Goal: Information Seeking & Learning: Learn about a topic

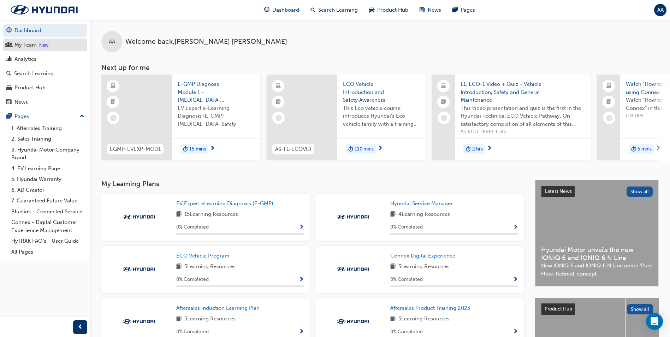
click at [17, 46] on div "My Team" at bounding box center [25, 45] width 22 height 8
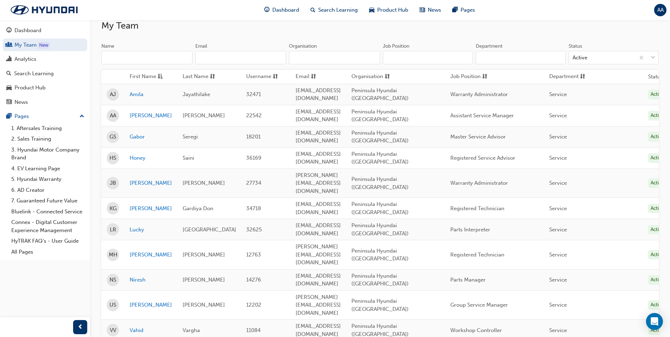
scroll to position [11, 0]
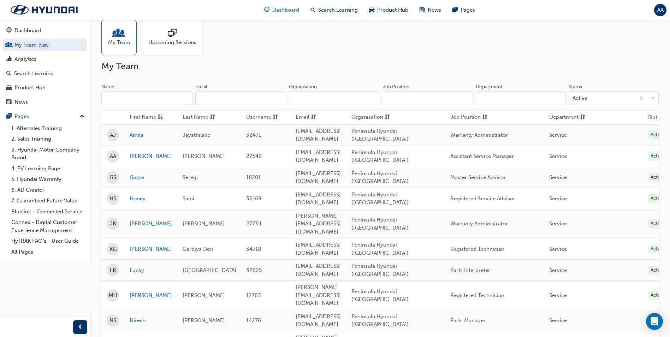
click at [297, 9] on span "Dashboard" at bounding box center [285, 10] width 27 height 8
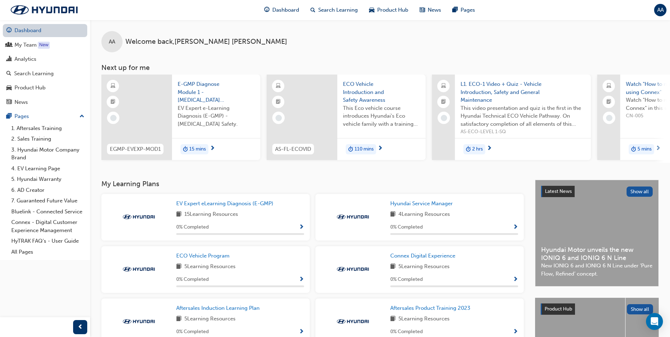
click at [33, 33] on link "Dashboard" at bounding box center [45, 30] width 84 height 13
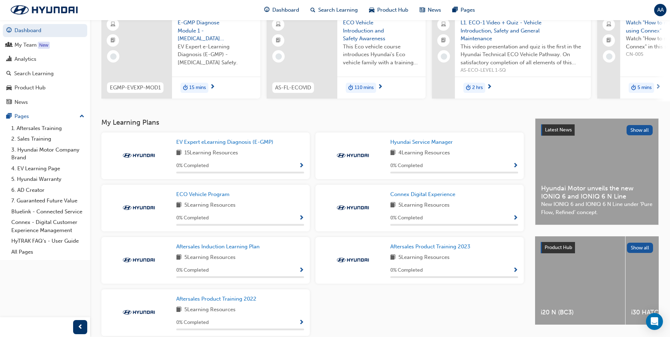
scroll to position [98, 0]
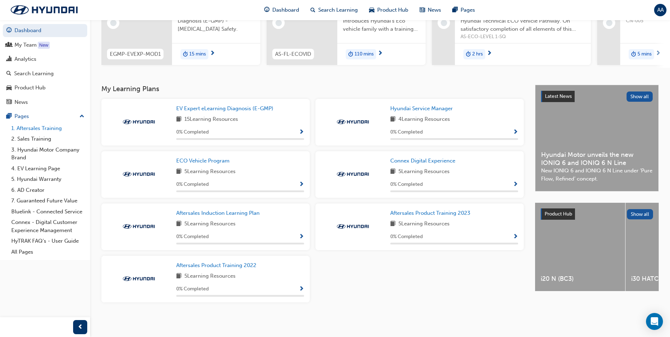
click at [26, 127] on link "1. Aftersales Training" at bounding box center [47, 128] width 79 height 11
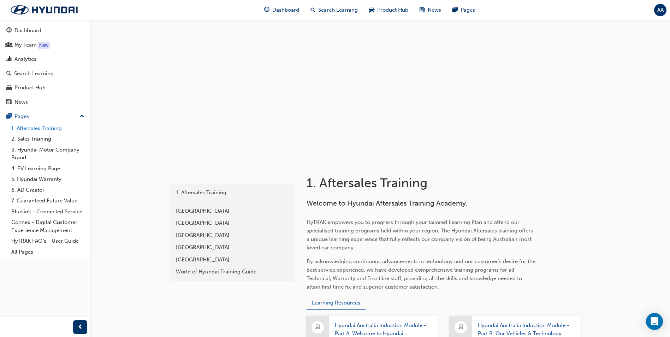
click at [30, 126] on link "1. Aftersales Training" at bounding box center [47, 128] width 79 height 11
click at [10, 61] on span "chart-icon" at bounding box center [8, 59] width 5 height 6
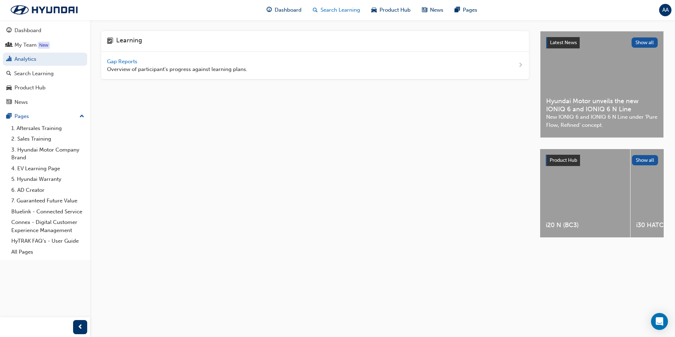
click at [354, 11] on span "Search Learning" at bounding box center [341, 10] width 40 height 8
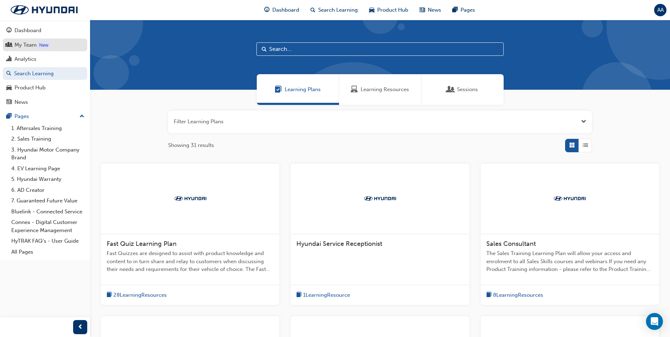
click at [33, 47] on div "My Team" at bounding box center [25, 45] width 22 height 8
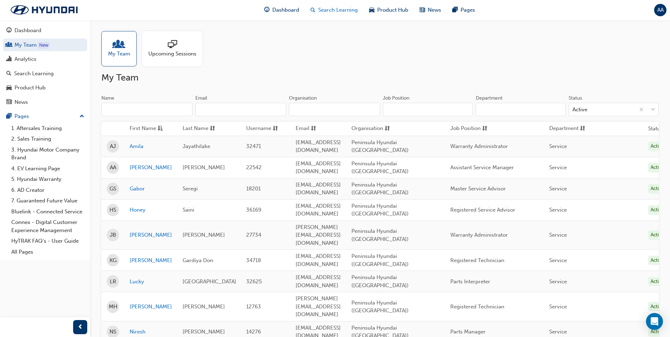
click at [335, 12] on span "Search Learning" at bounding box center [338, 10] width 40 height 8
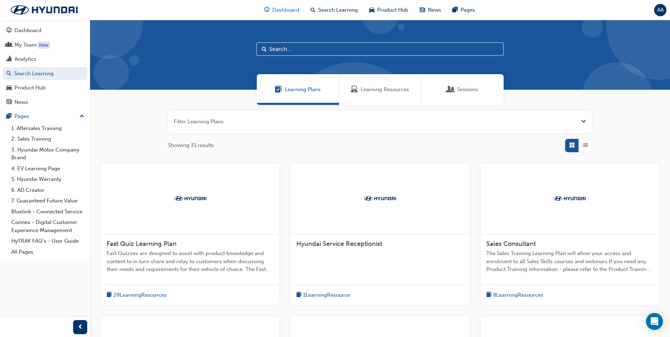
click at [294, 6] on div "Dashboard" at bounding box center [281, 10] width 46 height 14
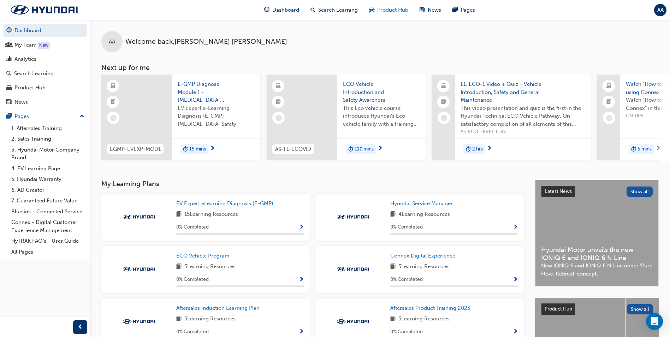
click at [395, 17] on div "Product Hub" at bounding box center [388, 10] width 50 height 14
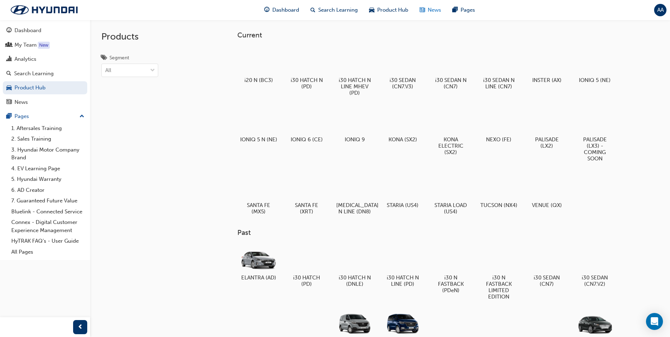
click at [432, 13] on span "News" at bounding box center [434, 10] width 13 height 8
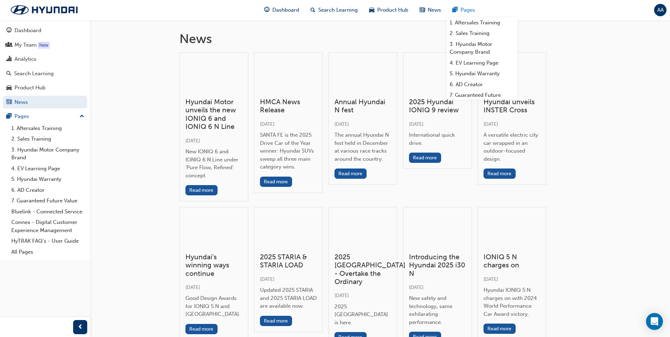
click at [467, 12] on span "Pages" at bounding box center [467, 10] width 14 height 8
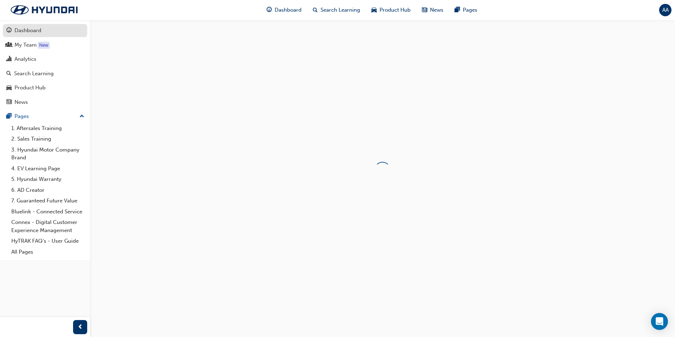
click at [15, 29] on div "Dashboard" at bounding box center [27, 30] width 27 height 8
